Goal: Transaction & Acquisition: Obtain resource

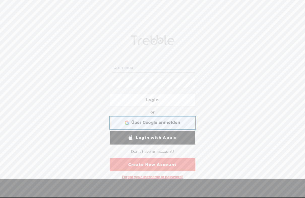
click at [160, 125] on div "Über Google anmelden Über Google anmelden. (Wird in neuem Tab geöffnet)" at bounding box center [152, 123] width 79 height 12
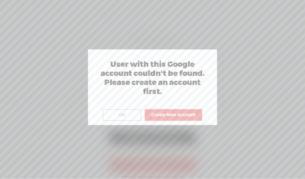
click at [175, 119] on button "Create New Account" at bounding box center [172, 115] width 57 height 12
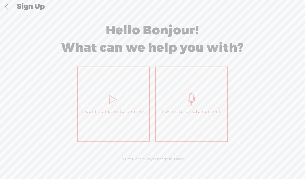
click at [193, 97] on icon at bounding box center [191, 99] width 13 height 12
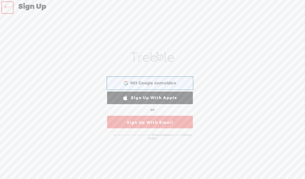
click at [161, 86] on span "Mit Google anmelden" at bounding box center [153, 83] width 46 height 5
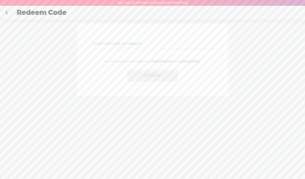
click at [148, 45] on input "text" at bounding box center [153, 44] width 122 height 10
click at [151, 44] on input "text" at bounding box center [153, 44] width 122 height 10
paste input "YH6B-QZSE-ZEJJ-SAVW-0823"
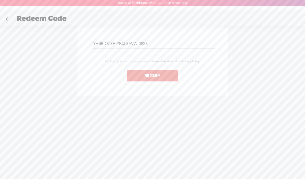
type input "YH6B-QZSE-ZEJJ-SAVW-0823"
click at [151, 76] on button "Redeem" at bounding box center [152, 76] width 50 height 12
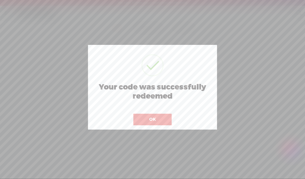
click at [154, 121] on button "OK" at bounding box center [152, 120] width 38 height 12
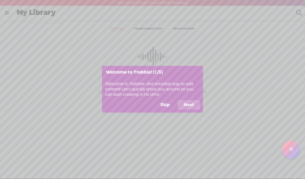
click at [190, 106] on button "Next" at bounding box center [188, 105] width 22 height 10
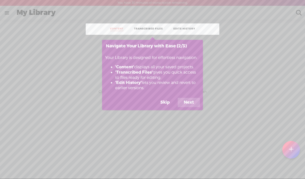
click at [190, 103] on button "Next" at bounding box center [188, 103] width 22 height 10
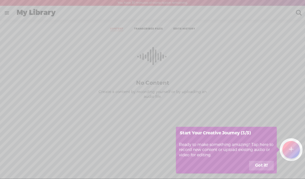
click at [261, 164] on button "Got it!" at bounding box center [261, 166] width 25 height 10
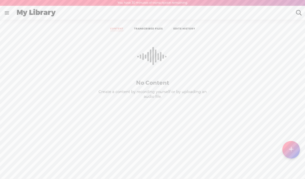
click at [7, 15] on link at bounding box center [6, 12] width 13 height 13
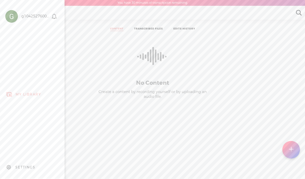
scroll to position [0, 2]
click at [20, 166] on div "SETTINGS" at bounding box center [25, 167] width 20 height 4
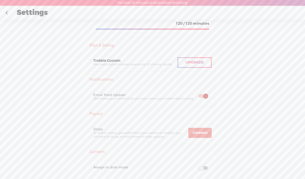
scroll to position [108, 0]
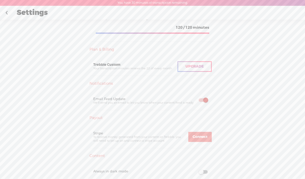
click at [194, 70] on div "Upgrade" at bounding box center [194, 66] width 34 height 11
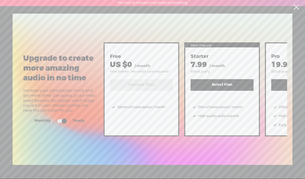
scroll to position [0, 0]
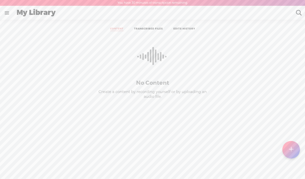
click at [6, 14] on link at bounding box center [6, 12] width 13 height 13
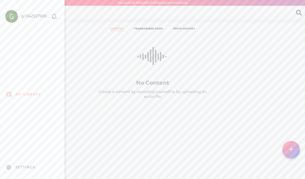
click at [19, 166] on div "SETTINGS" at bounding box center [25, 167] width 20 height 4
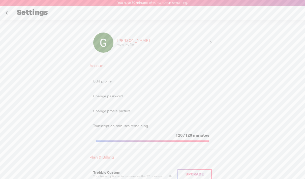
click at [209, 45] on div "[PERSON_NAME] View Profile" at bounding box center [161, 42] width 97 height 20
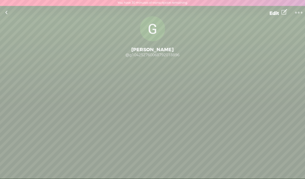
click at [299, 17] on link at bounding box center [298, 12] width 13 height 11
click at [220, 92] on div "0 Followers · 0 Followings · 0 Subscriptions · 0 Songs" at bounding box center [152, 85] width 305 height 43
click at [3, 16] on link at bounding box center [6, 12] width 13 height 13
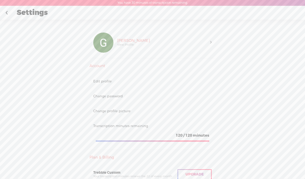
click at [4, 14] on link at bounding box center [6, 12] width 13 height 13
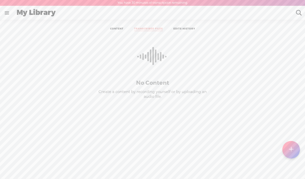
click at [148, 30] on link "TRANSCRIBED FILES" at bounding box center [148, 29] width 29 height 4
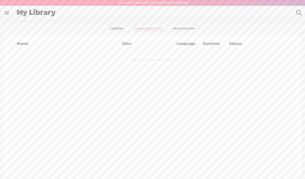
click at [6, 14] on link at bounding box center [6, 12] width 13 height 13
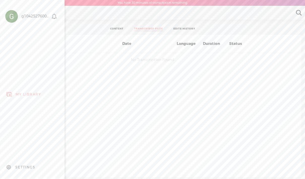
click at [21, 168] on div "SETTINGS" at bounding box center [25, 167] width 20 height 4
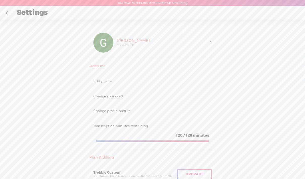
click at [208, 4] on header "You have 30 minutes of transcription remaining. Upgrade to increase your limit" at bounding box center [152, 3] width 305 height 6
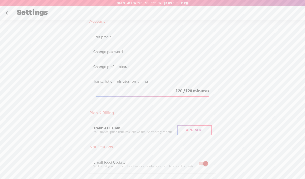
scroll to position [45, 0]
click at [159, 91] on div "120 / 120 minutes" at bounding box center [152, 90] width 113 height 5
click at [133, 83] on section "120 / 120 minutes" at bounding box center [152, 91] width 118 height 16
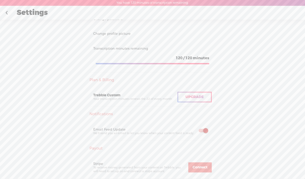
scroll to position [81, 0]
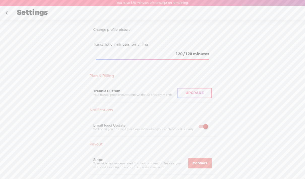
click at [107, 114] on div "Notifications Push Notification Feed Update We'll send you push notifications t…" at bounding box center [152, 121] width 126 height 29
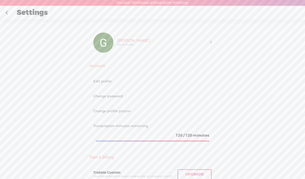
scroll to position [0, 0]
click at [5, 11] on link at bounding box center [6, 12] width 13 height 13
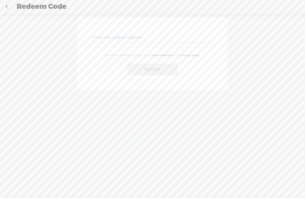
click at [131, 40] on input "text" at bounding box center [153, 38] width 122 height 10
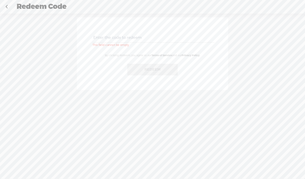
paste input "WTUV-ANZ3-9N7X-UD64-0823"
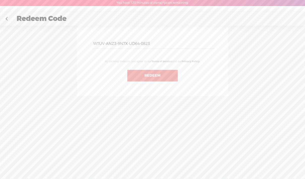
type input "WTUV-ANZ3-9N7X-UD64-0823"
click at [150, 76] on button "Redeem" at bounding box center [152, 76] width 50 height 12
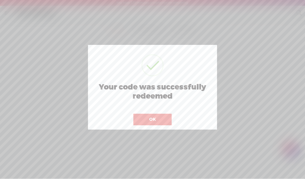
click at [151, 118] on button "OK" at bounding box center [152, 120] width 38 height 12
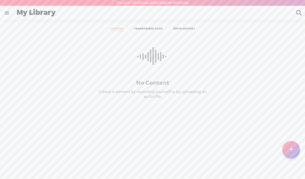
click at [9, 16] on link at bounding box center [6, 12] width 13 height 13
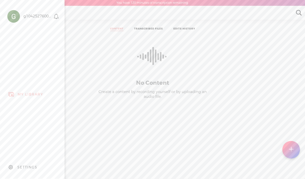
click at [98, 126] on body "You have 120 minutes of transcription remaining. Upgrade to increase your limit…" at bounding box center [152, 89] width 305 height 178
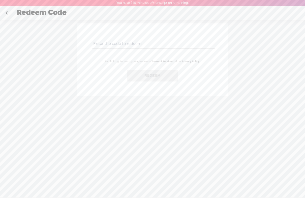
click at [161, 46] on input "text" at bounding box center [153, 44] width 122 height 10
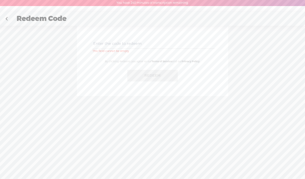
paste input "KZQE-9F6E-CJ44-TDD9-0823"
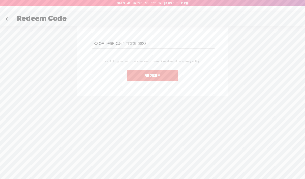
type input "KZQE-9F6E-CJ44-TDD9-0823"
click at [152, 73] on button "Redeem" at bounding box center [152, 76] width 50 height 12
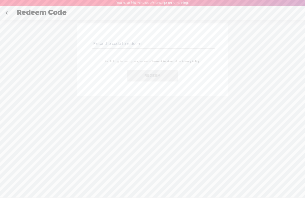
click at [155, 45] on input "text" at bounding box center [153, 44] width 122 height 10
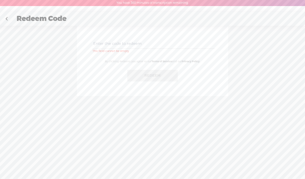
paste input "6BCQ-VHUG-L95J-MAHT-0823"
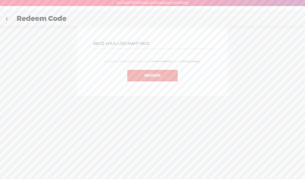
type input "6BCQ-VHUG-L95J-MAHT-0823"
click at [150, 77] on button "Redeem" at bounding box center [152, 76] width 50 height 12
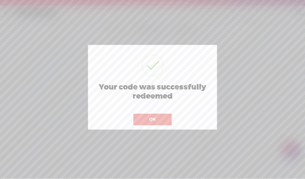
click at [153, 122] on button "OK" at bounding box center [152, 120] width 38 height 12
